Goal: Task Accomplishment & Management: Manage account settings

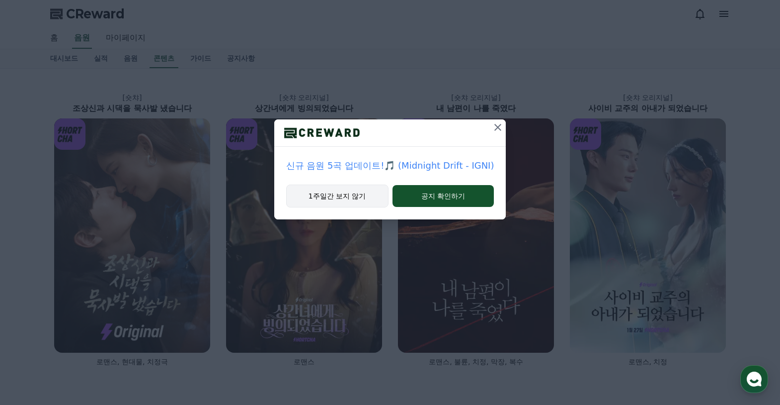
click at [349, 196] on button "1주일간 보지 않기" at bounding box center [337, 195] width 102 height 23
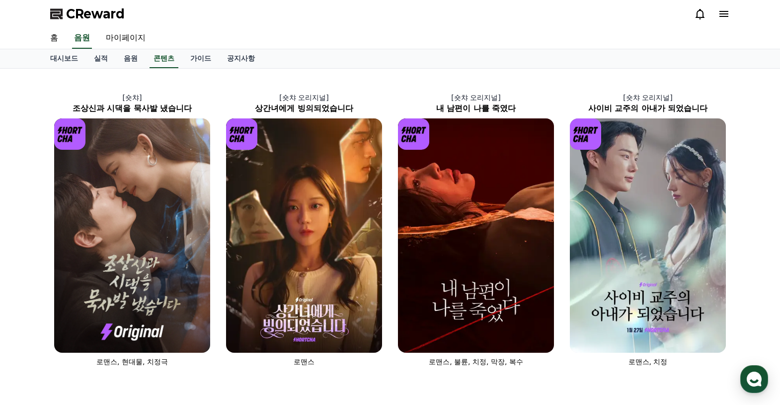
click at [724, 15] on icon at bounding box center [724, 14] width 12 height 12
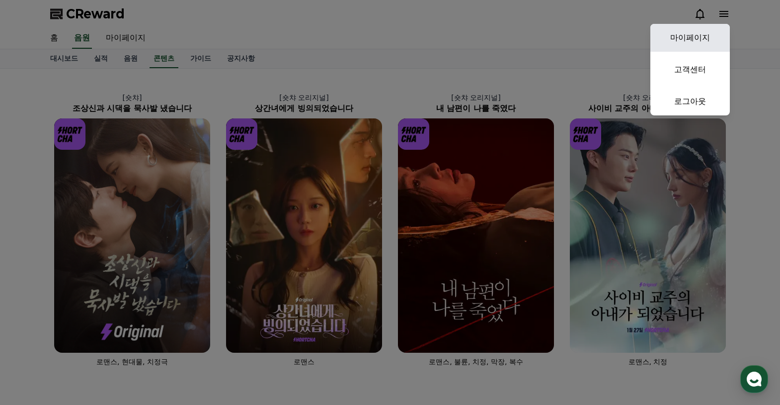
click at [674, 35] on link "마이페이지" at bounding box center [691, 38] width 80 height 28
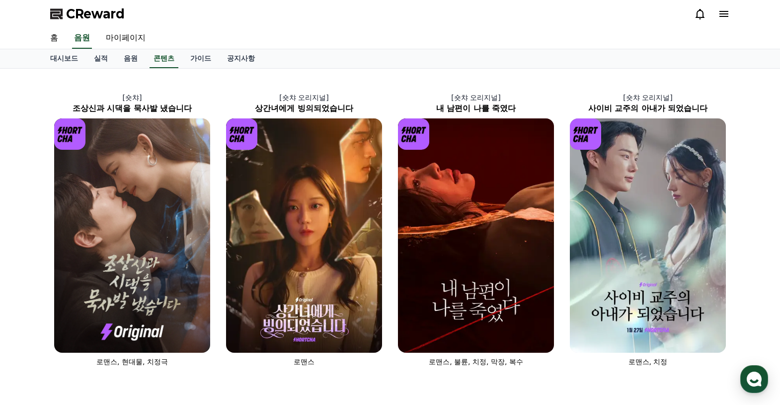
select select "**********"
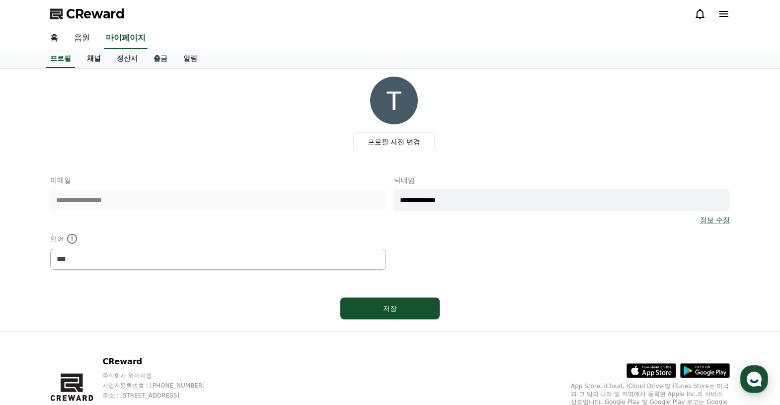
click at [93, 62] on link "채널" at bounding box center [94, 58] width 30 height 19
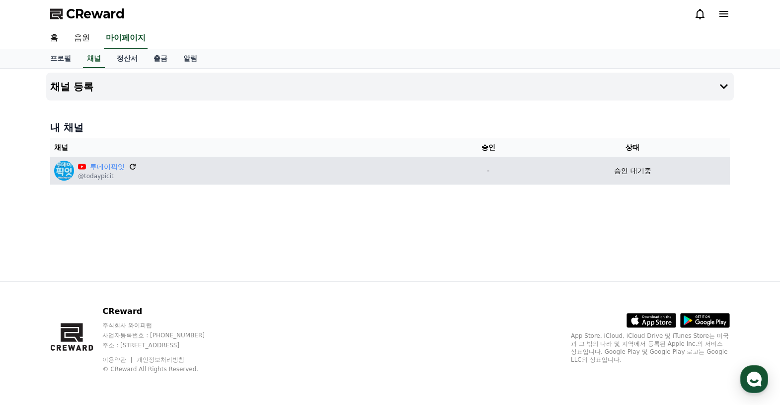
click at [131, 165] on icon at bounding box center [133, 167] width 6 height 6
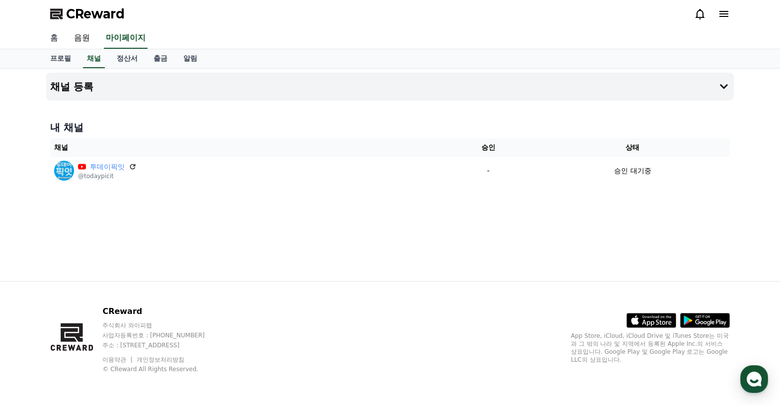
click at [52, 36] on link "홈" at bounding box center [54, 38] width 24 height 21
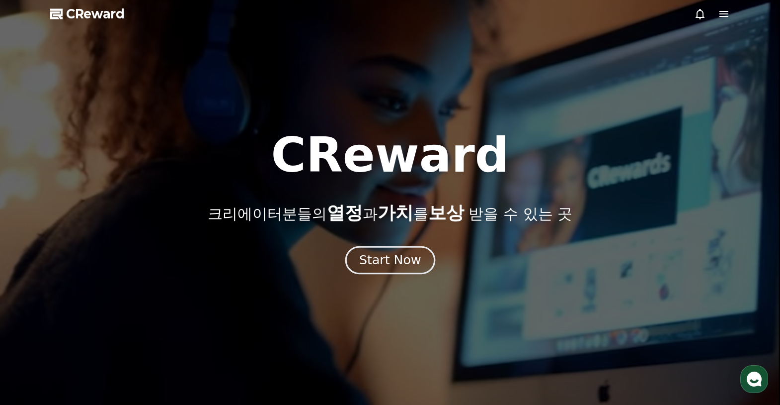
click at [394, 266] on div "Start Now" at bounding box center [390, 260] width 62 height 17
